Goal: Navigation & Orientation: Find specific page/section

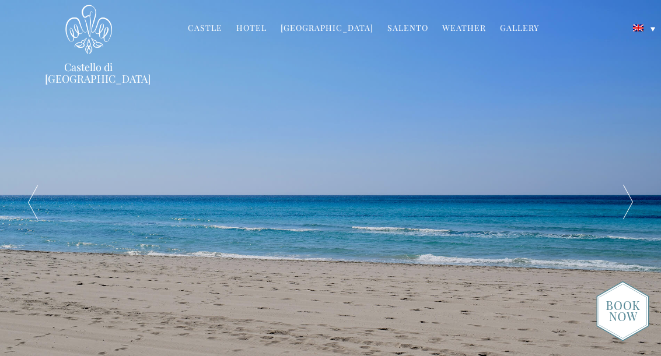
click at [515, 30] on link "Gallery" at bounding box center [519, 28] width 39 height 13
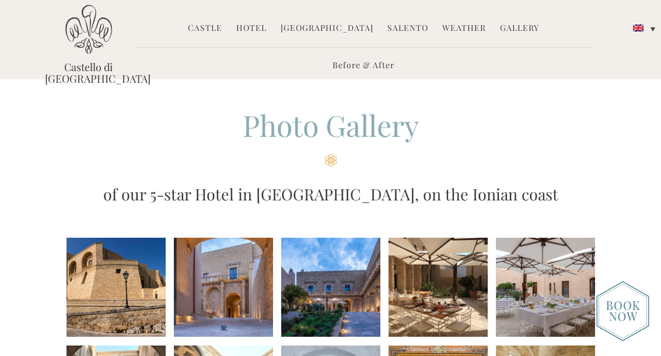
click at [262, 31] on link "Hotel" at bounding box center [251, 28] width 30 height 13
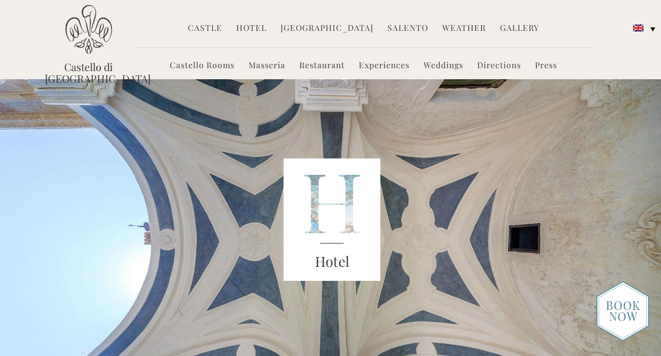
click at [381, 69] on link "Experiences" at bounding box center [384, 65] width 51 height 13
click at [393, 71] on link "Experiences" at bounding box center [384, 65] width 51 height 13
click at [386, 68] on link "Experiences" at bounding box center [384, 65] width 51 height 13
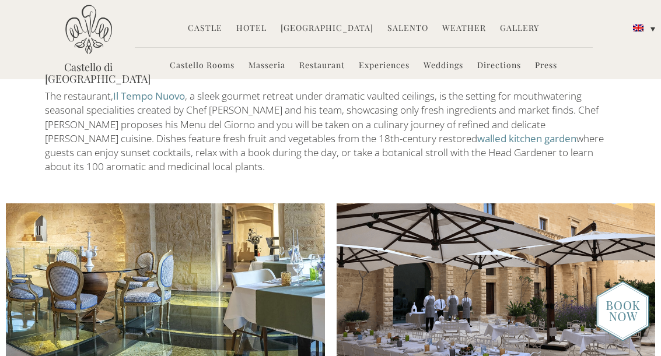
scroll to position [1235, 0]
